Goal: Task Accomplishment & Management: Manage account settings

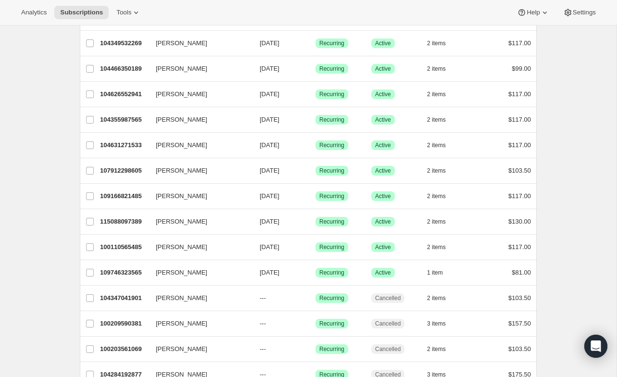
scroll to position [230, 0]
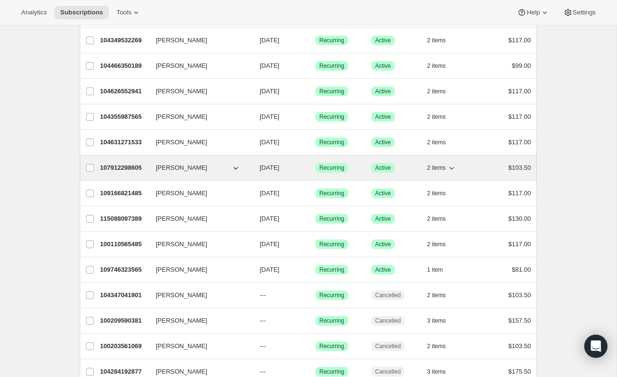
click at [171, 167] on span "[PERSON_NAME]" at bounding box center [181, 168] width 51 height 10
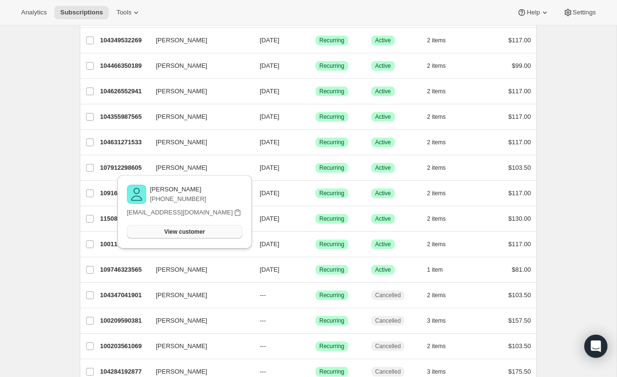
click at [180, 238] on button "View customer" at bounding box center [184, 231] width 115 height 13
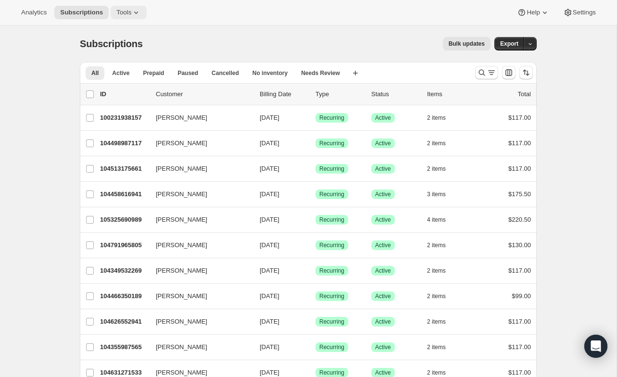
click at [141, 16] on icon at bounding box center [136, 13] width 10 height 10
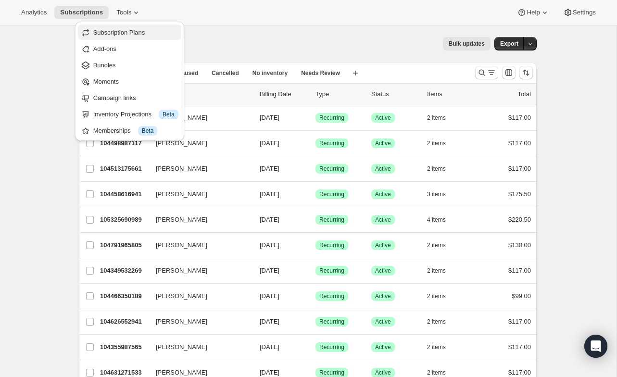
click at [140, 37] on span "Subscription Plans" at bounding box center [135, 33] width 85 height 10
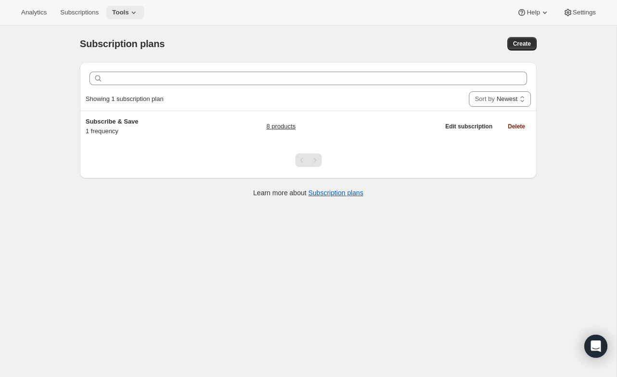
click at [139, 11] on icon at bounding box center [134, 13] width 10 height 10
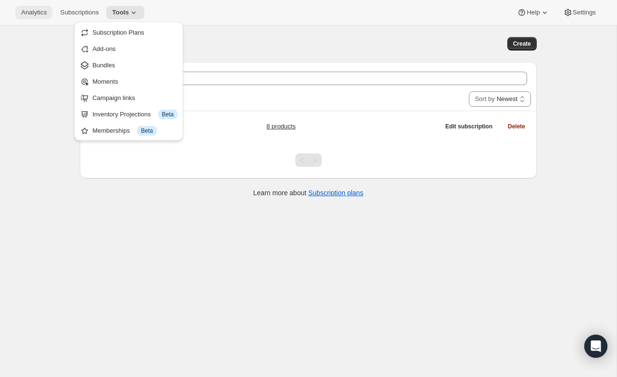
click at [38, 12] on span "Analytics" at bounding box center [33, 13] width 25 height 8
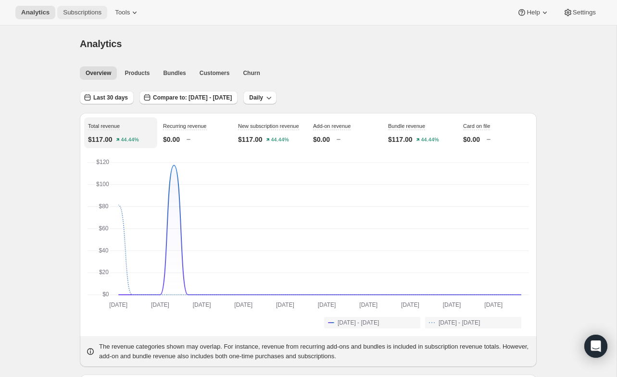
click at [78, 10] on span "Subscriptions" at bounding box center [82, 13] width 38 height 8
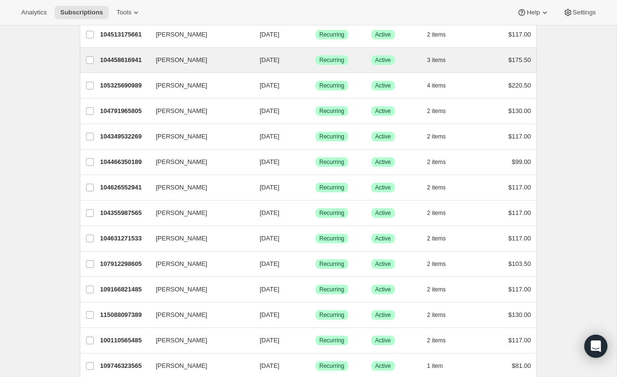
scroll to position [154, 0]
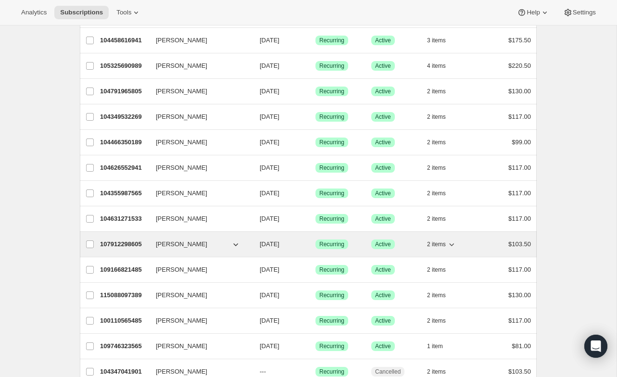
click at [327, 244] on span "Recurring" at bounding box center [331, 244] width 25 height 8
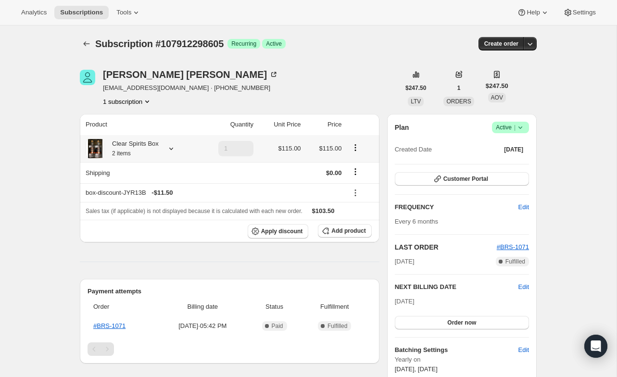
click at [357, 149] on icon "Product actions" at bounding box center [356, 148] width 10 height 10
click at [355, 165] on span "Edit box" at bounding box center [355, 166] width 23 height 7
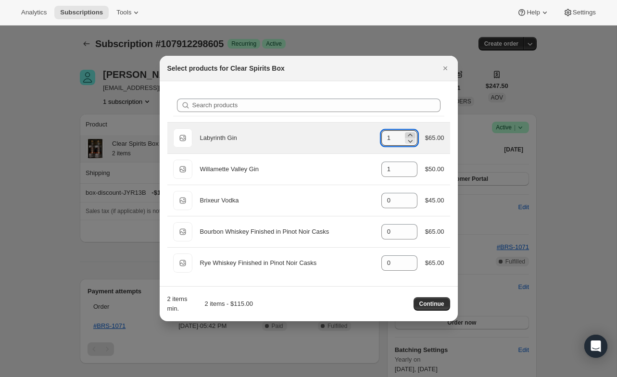
click at [408, 135] on icon ":rgk:" at bounding box center [410, 135] width 4 height 2
type input "2"
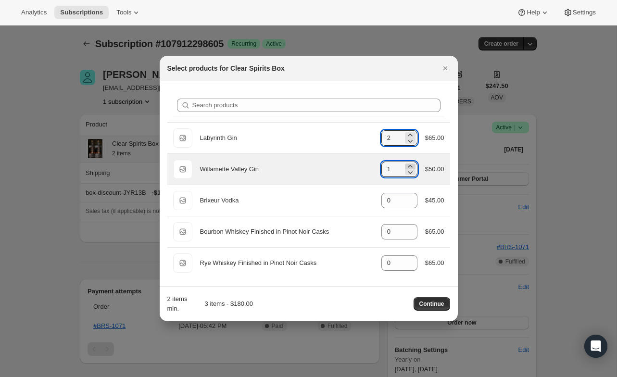
click at [407, 167] on icon ":rgk:" at bounding box center [410, 167] width 10 height 10
type input "2"
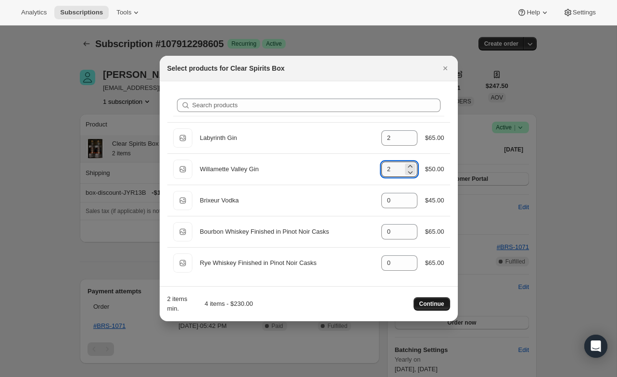
click at [425, 302] on span "Continue" at bounding box center [431, 304] width 25 height 8
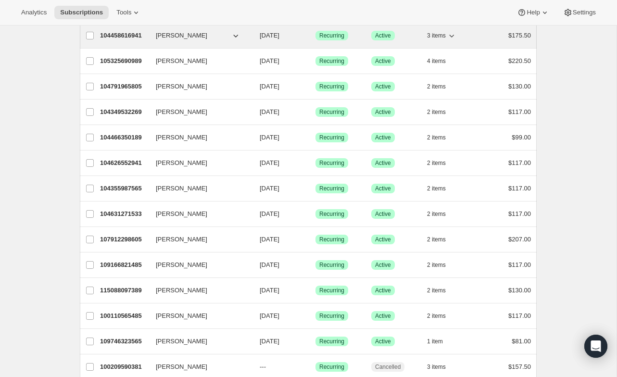
scroll to position [162, 0]
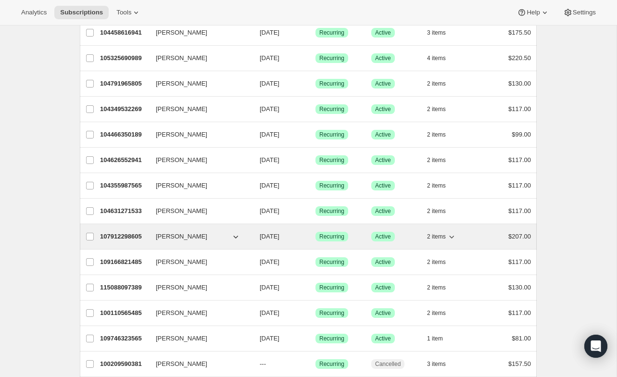
click at [137, 235] on p "107912298605" at bounding box center [124, 237] width 48 height 10
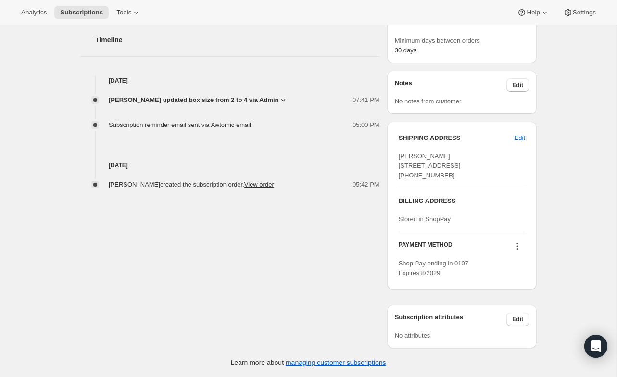
scroll to position [366, 0]
